Goal: Information Seeking & Learning: Learn about a topic

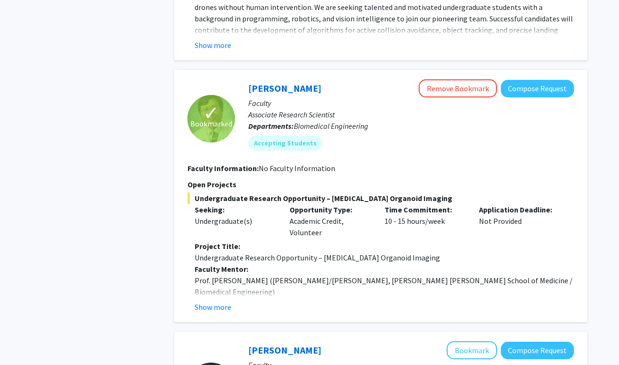
scroll to position [1554, 0]
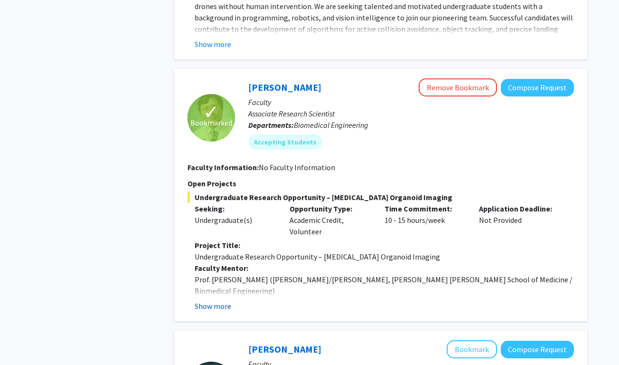
click at [204, 300] on button "Show more" at bounding box center [213, 305] width 37 height 11
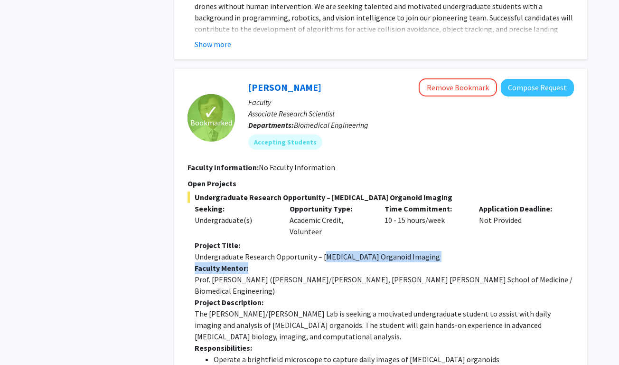
drag, startPoint x: 321, startPoint y: 186, endPoint x: 401, endPoint y: 194, distance: 79.8
click at [422, 262] on p "Faculty Mentor:" at bounding box center [384, 267] width 379 height 11
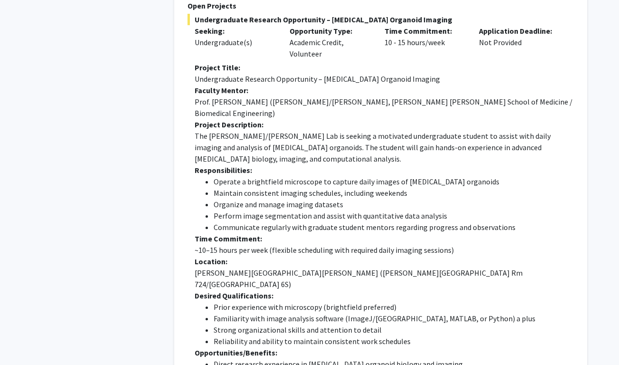
scroll to position [1734, 0]
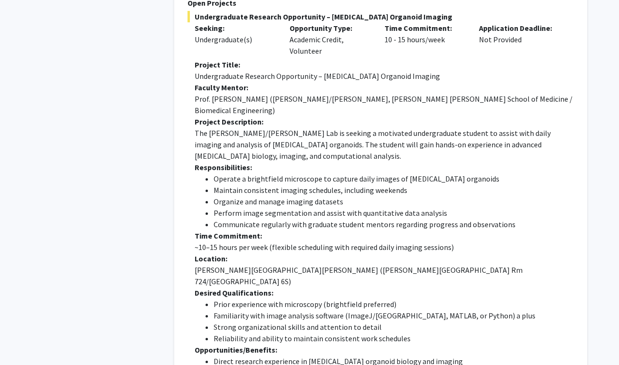
drag, startPoint x: 427, startPoint y: 309, endPoint x: 486, endPoint y: 301, distance: 60.0
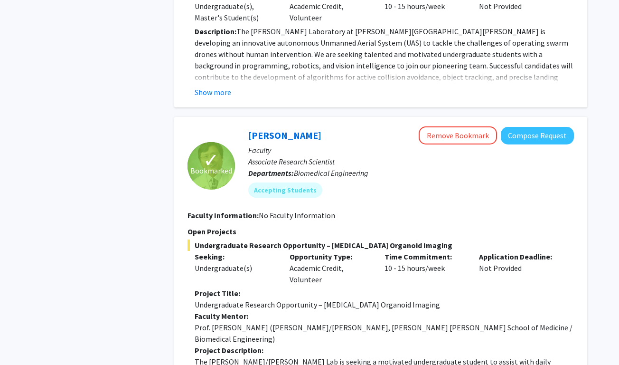
scroll to position [1494, 0]
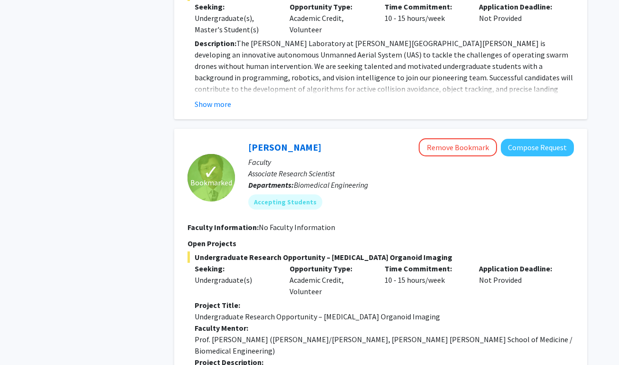
click at [381, 263] on div "Time Commitment: 10 - 15 hours/week" at bounding box center [425, 280] width 95 height 34
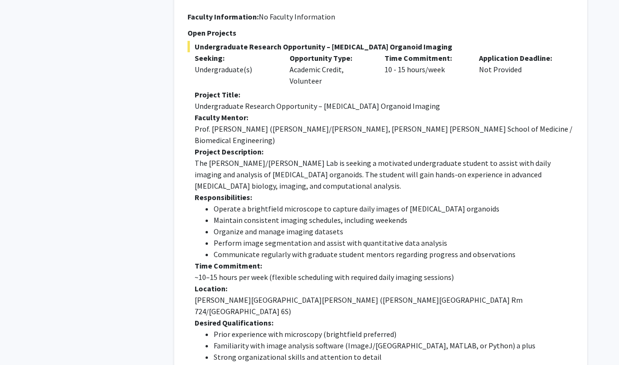
scroll to position [1709, 0]
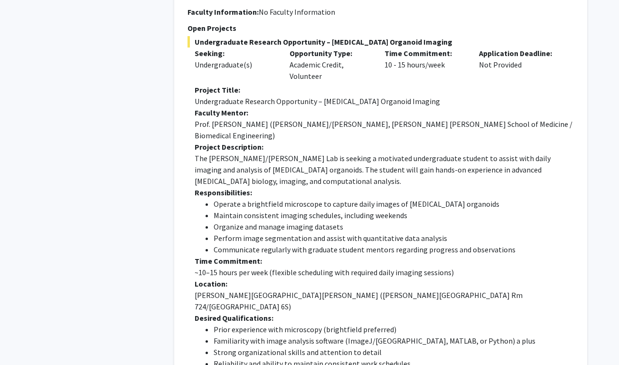
drag, startPoint x: 426, startPoint y: 339, endPoint x: 430, endPoint y: 329, distance: 10.1
click at [430, 329] on fg-read-more "Project Title: Undergraduate Research Opportunity – [MEDICAL_DATA] Organoid Ima…" at bounding box center [381, 274] width 387 height 380
click at [512, 346] on li "Strong organizational skills and attention to detail" at bounding box center [394, 351] width 360 height 11
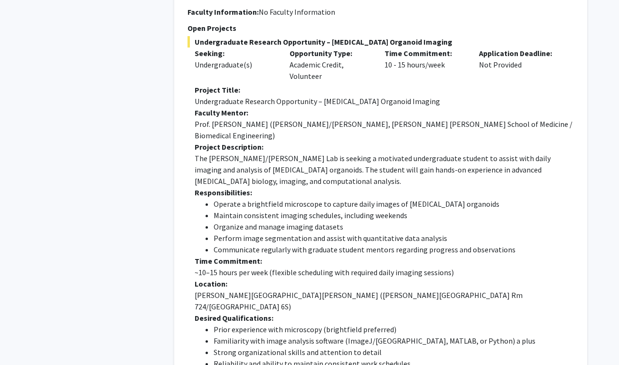
drag, startPoint x: 486, startPoint y: 330, endPoint x: 428, endPoint y: 329, distance: 58.0
copy p "[EMAIL_ADDRESS][DOMAIN_NAME] a"
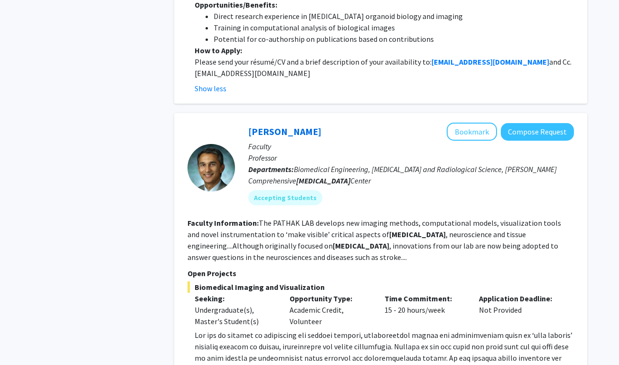
scroll to position [2079, 0]
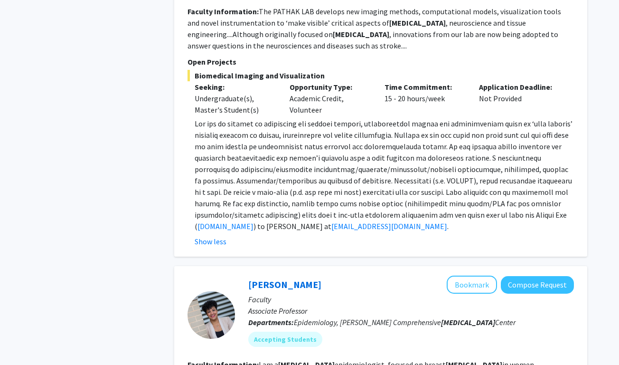
scroll to position [2435, 0]
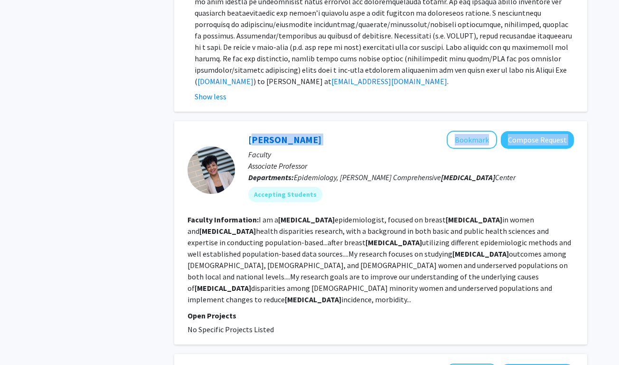
drag, startPoint x: 327, startPoint y: 27, endPoint x: 239, endPoint y: 27, distance: 87.9
click at [239, 131] on div "[PERSON_NAME] Bookmark Compose Request Faculty Associate Professor Departments:…" at bounding box center [404, 170] width 339 height 78
copy div "[PERSON_NAME] Bookmark Compose Request"
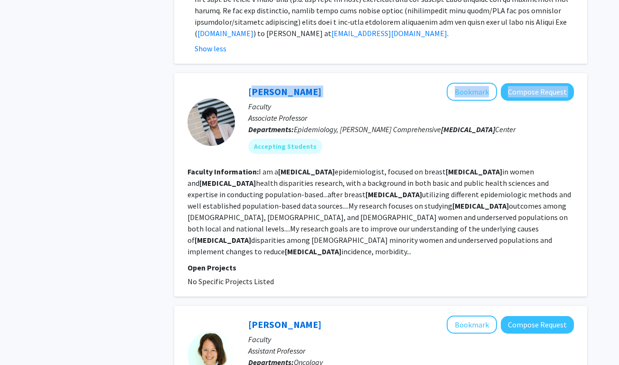
scroll to position [2605, 0]
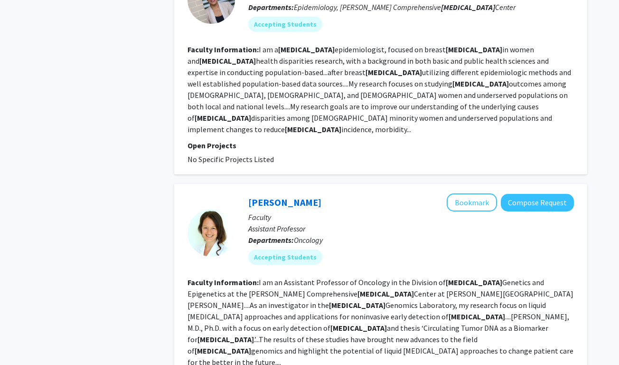
drag, startPoint x: 186, startPoint y: 177, endPoint x: 279, endPoint y: 179, distance: 93.1
click at [280, 184] on div "[PERSON_NAME] Bookmark Compose Request Faculty Assistant Professor Departments:…" at bounding box center [380, 295] width 413 height 223
copy fg-read-more "[MEDICAL_DATA] Genomics Laboratory"
